Goal: Check status: Check status

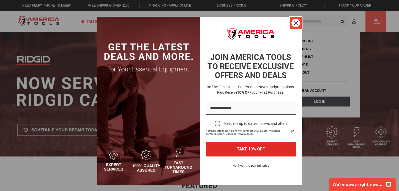
click at [293, 21] on icon "close icon" at bounding box center [295, 23] width 4 height 4
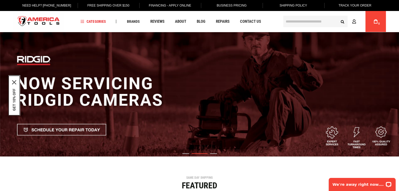
click at [349, 5] on link "Track Your Order" at bounding box center [354, 5] width 41 height 11
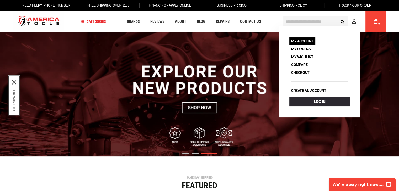
click at [304, 40] on link "My Account" at bounding box center [302, 40] width 26 height 7
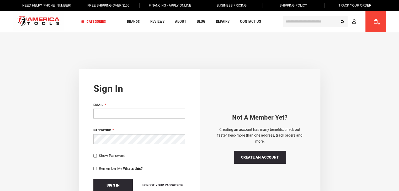
click at [118, 114] on input "Email" at bounding box center [139, 114] width 92 height 10
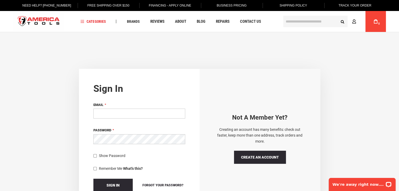
type input "**********"
click at [120, 182] on button "Sign In" at bounding box center [112, 185] width 39 height 13
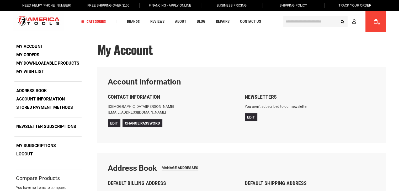
click at [25, 53] on link "My Orders" at bounding box center [27, 55] width 27 height 8
click at [29, 54] on link "My Orders" at bounding box center [27, 55] width 27 height 8
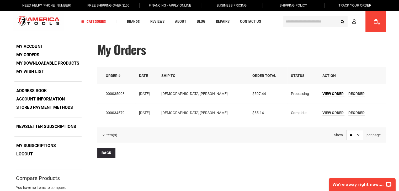
click at [322, 92] on span "View Order" at bounding box center [332, 94] width 21 height 4
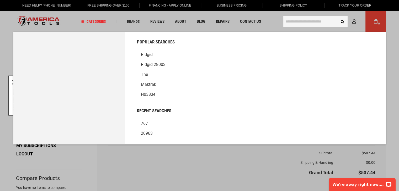
click at [296, 23] on input "text" at bounding box center [315, 22] width 64 height 12
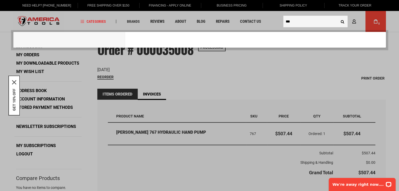
type input "***"
click at [337, 17] on button "Search" at bounding box center [342, 22] width 10 height 10
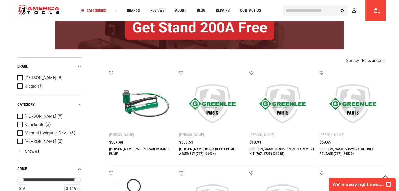
click at [147, 107] on img at bounding box center [142, 104] width 56 height 56
